Goal: Transaction & Acquisition: Download file/media

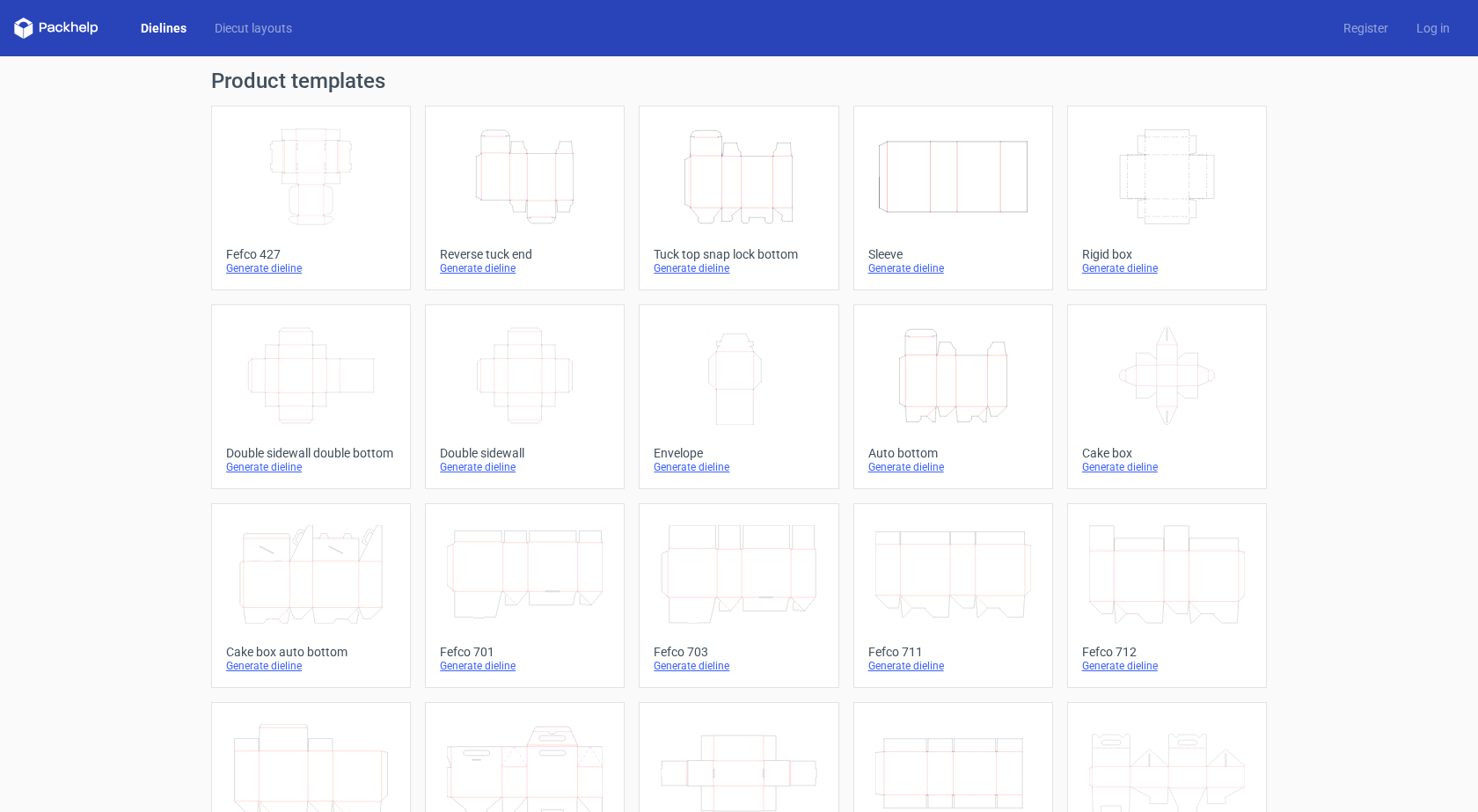
click at [726, 243] on link "Height Depth Width Tuck top snap lock bottom Generate dieline" at bounding box center [739, 198] width 199 height 185
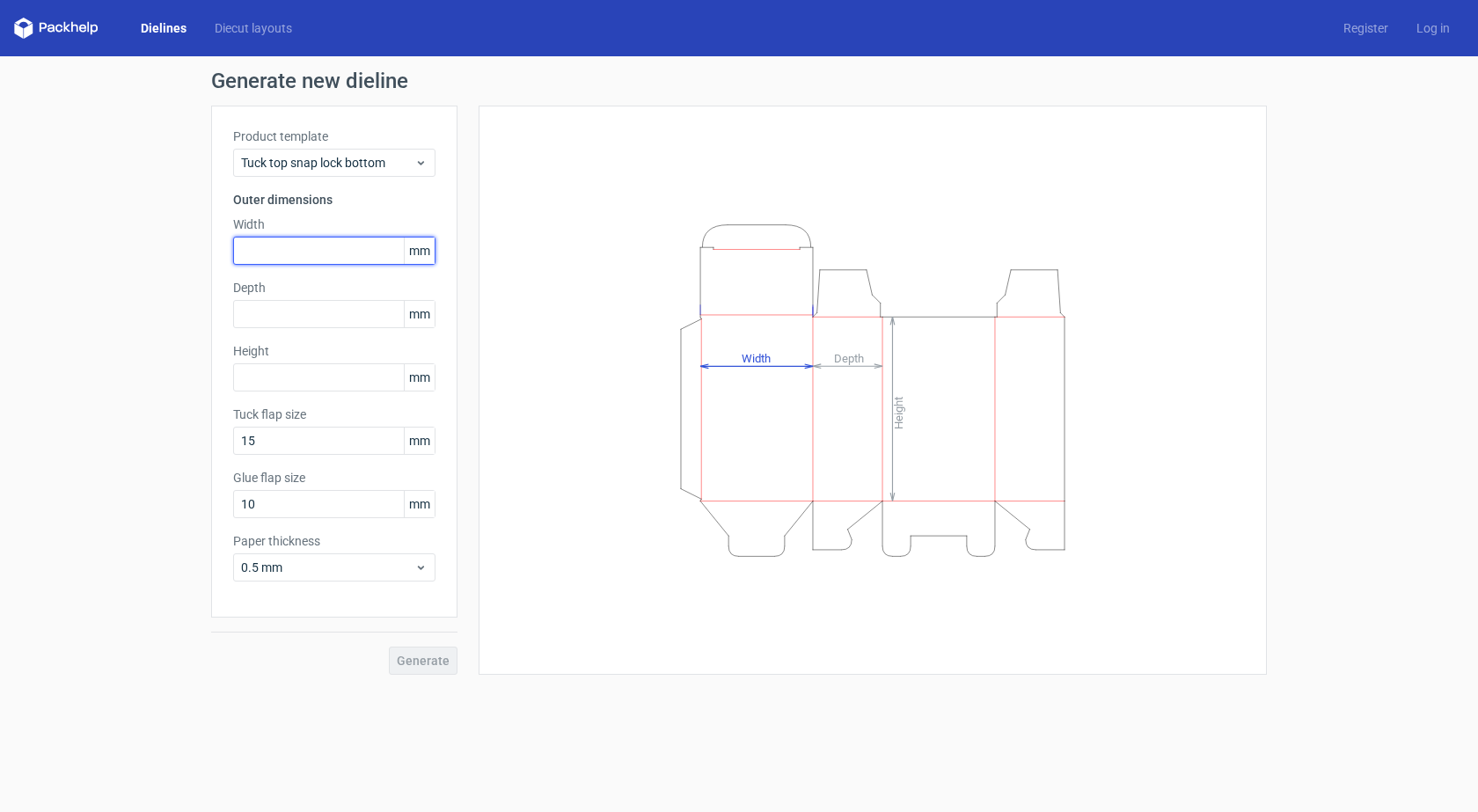
click at [299, 257] on input "text" at bounding box center [333, 250] width 202 height 28
type input "65"
click at [319, 313] on input "text" at bounding box center [333, 313] width 202 height 28
drag, startPoint x: 276, startPoint y: 319, endPoint x: 212, endPoint y: 316, distance: 64.1
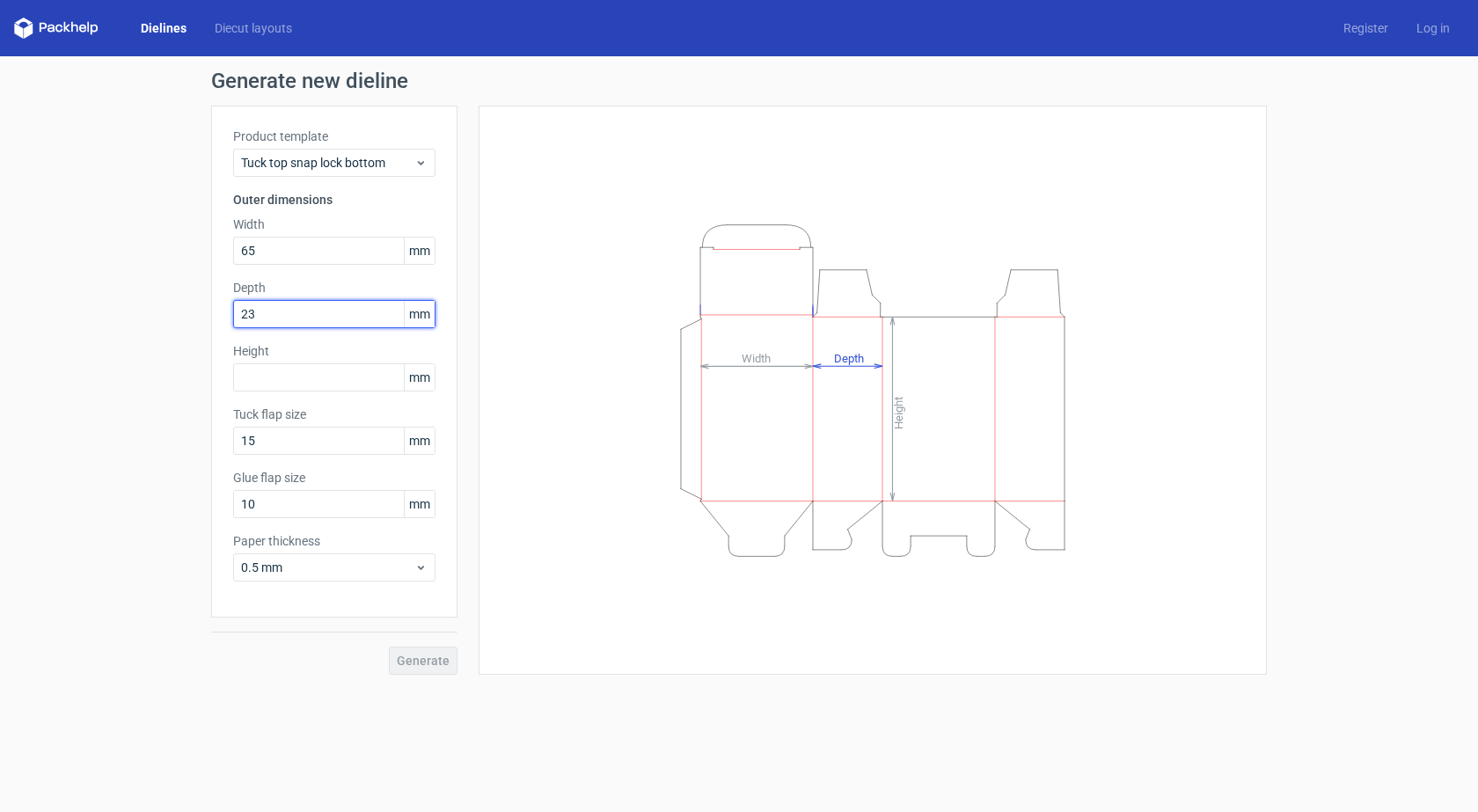
click at [211, 316] on div "Product template Tuck top snap lock bottom Outer dimensions Width 65 mm Depth 2…" at bounding box center [334, 361] width 246 height 512
type input "25"
click at [334, 373] on input "text" at bounding box center [333, 376] width 202 height 28
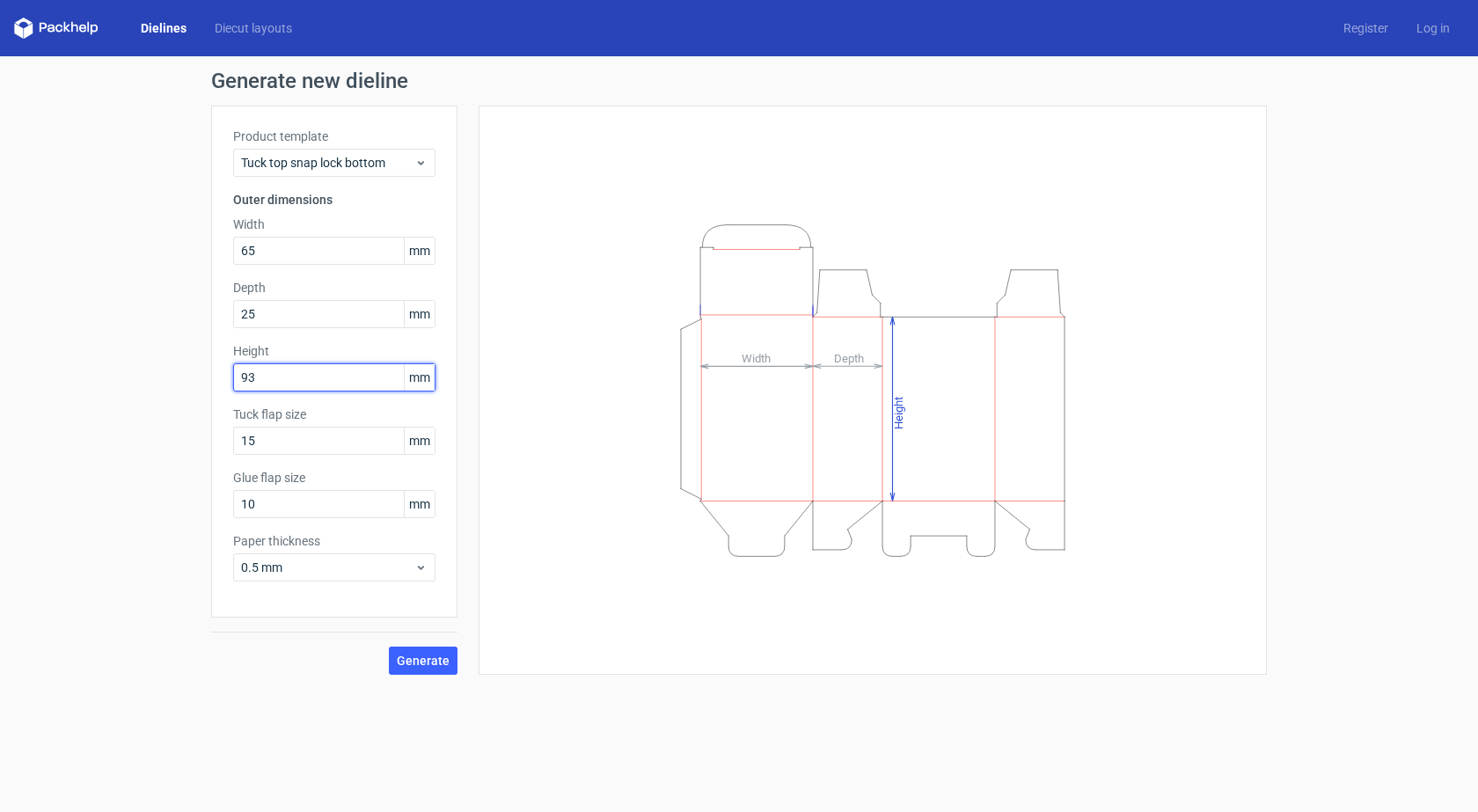
type input "93"
click at [440, 654] on span "Generate" at bounding box center [423, 660] width 53 height 13
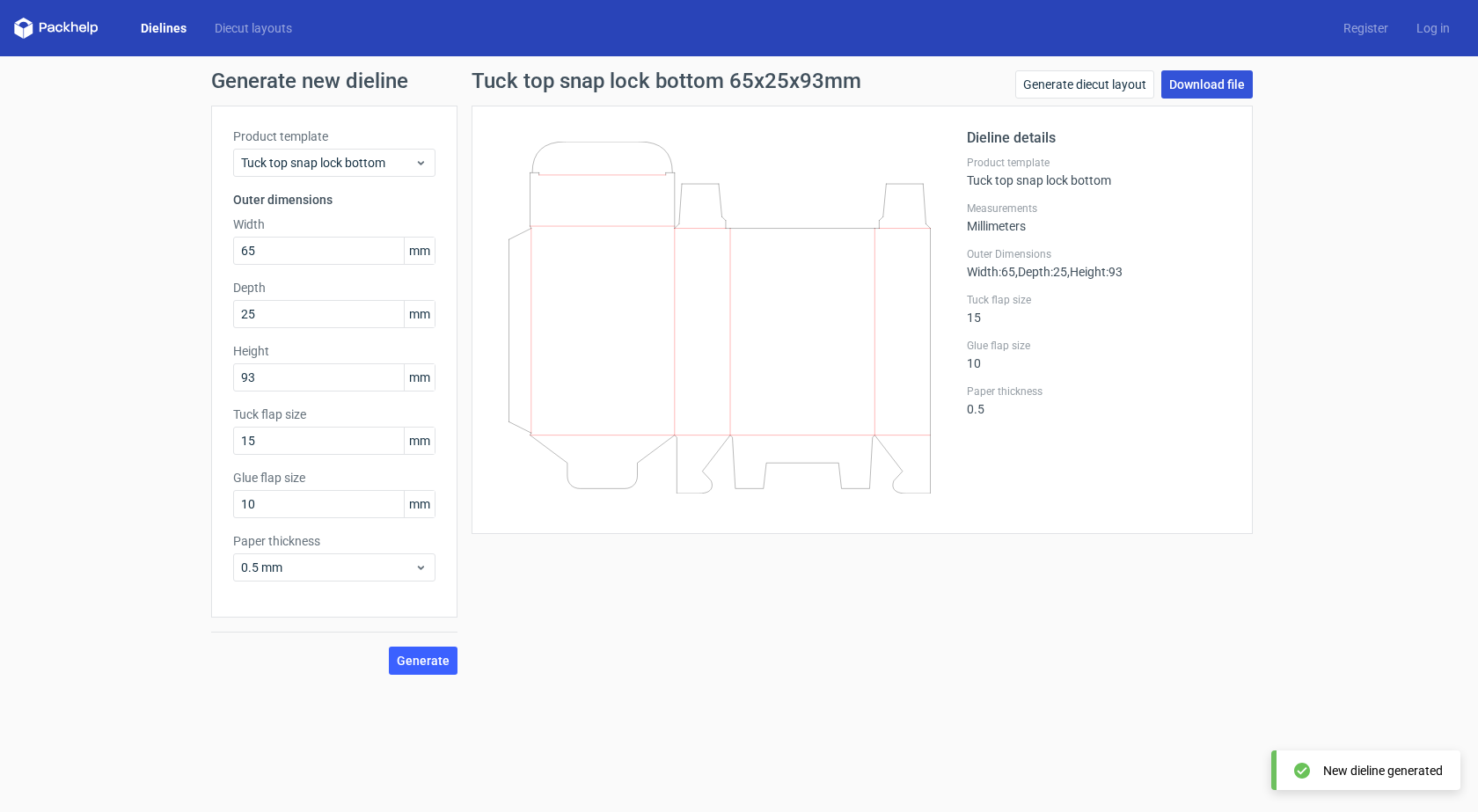
click at [1199, 77] on link "Download file" at bounding box center [1207, 84] width 92 height 28
click at [1187, 75] on link "Download file" at bounding box center [1207, 84] width 92 height 28
